Goal: Information Seeking & Learning: Compare options

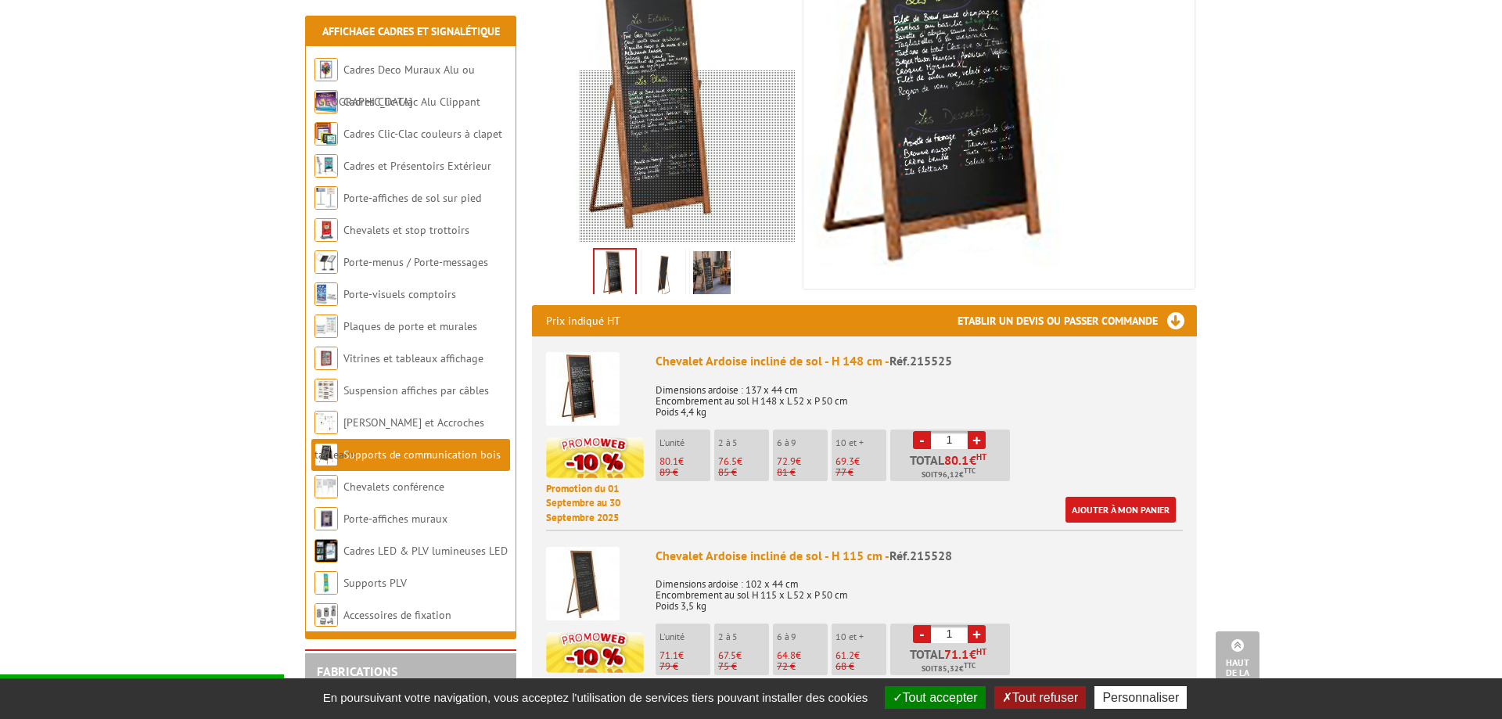
scroll to position [160, 0]
